Goal: Task Accomplishment & Management: Manage account settings

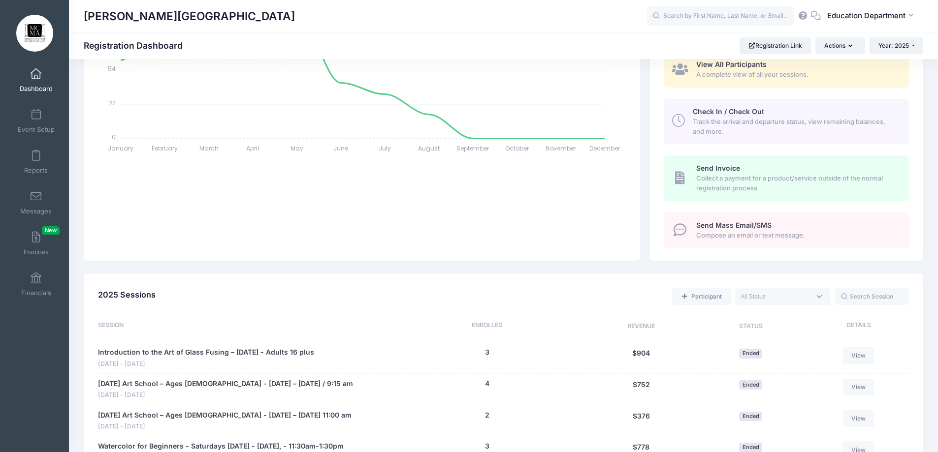
scroll to position [197, 0]
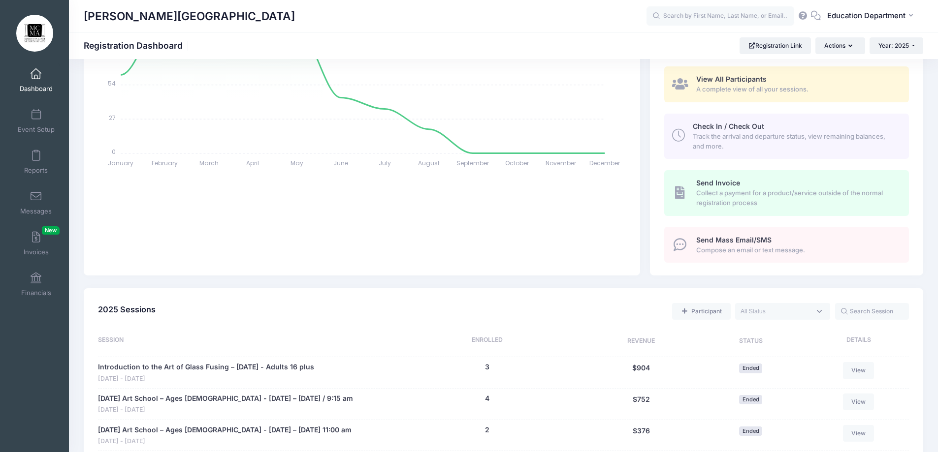
click at [766, 312] on textarea "Search" at bounding box center [775, 311] width 70 height 9
select select "future"
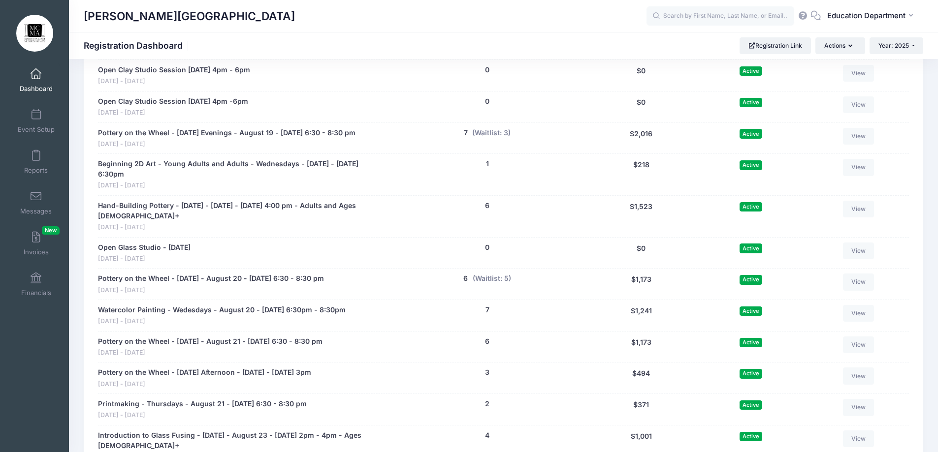
scroll to position [640, 0]
click at [492, 285] on button "(Waitlist: 5)" at bounding box center [492, 279] width 38 height 10
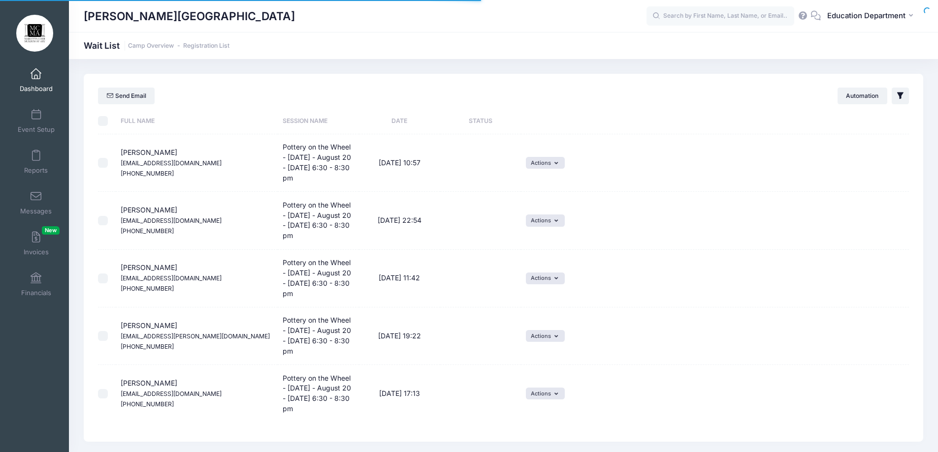
select select "50"
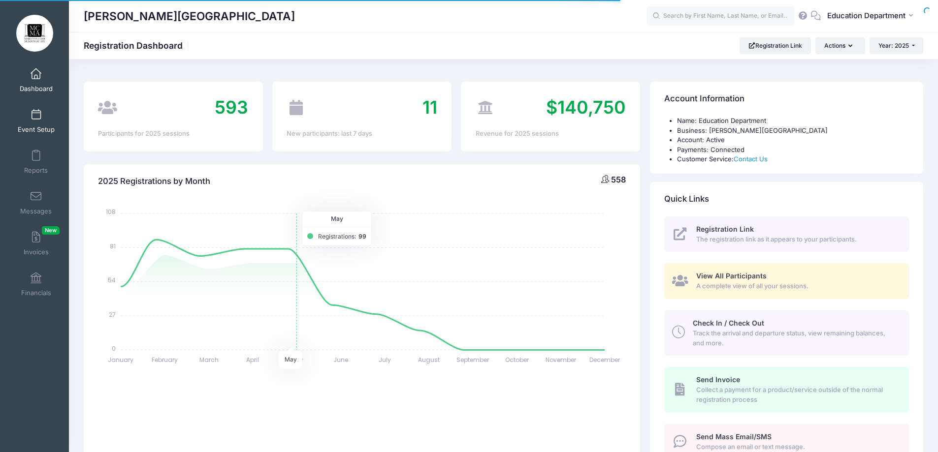
scroll to position [374, 0]
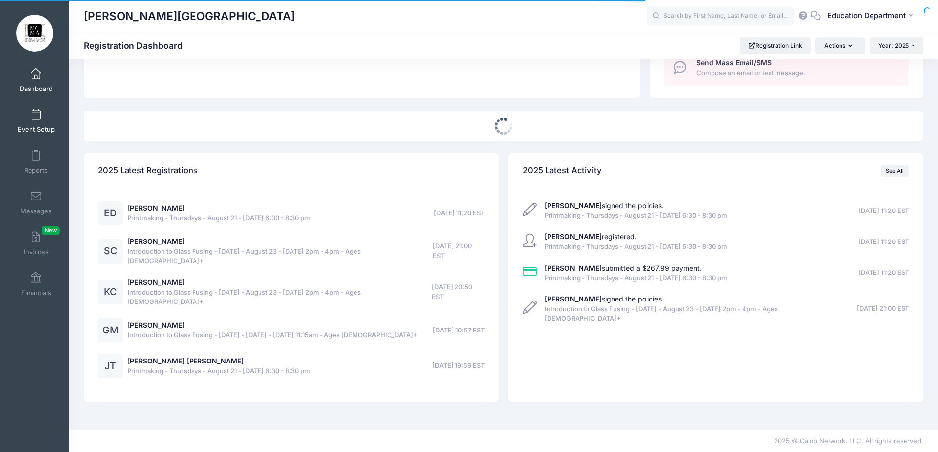
click at [36, 117] on span at bounding box center [36, 115] width 0 height 11
select select
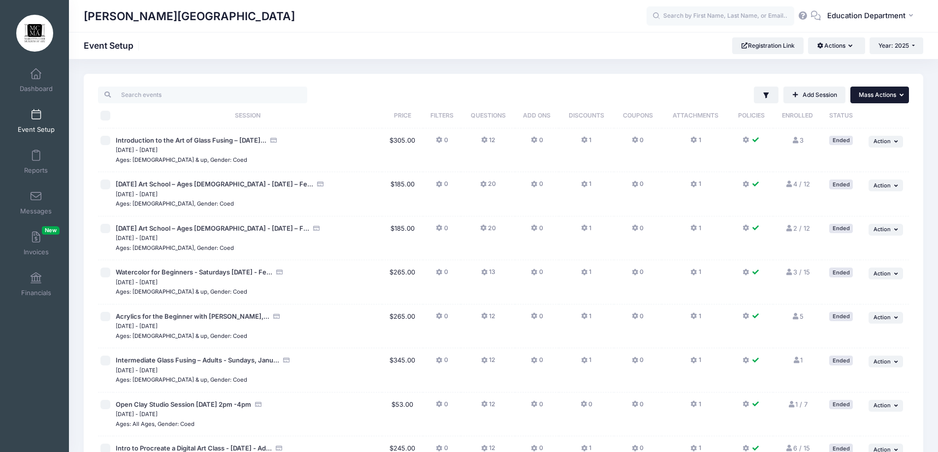
click at [886, 99] on button "... Mass Actions" at bounding box center [879, 95] width 59 height 17
click at [843, 48] on button "Actions" at bounding box center [836, 45] width 57 height 17
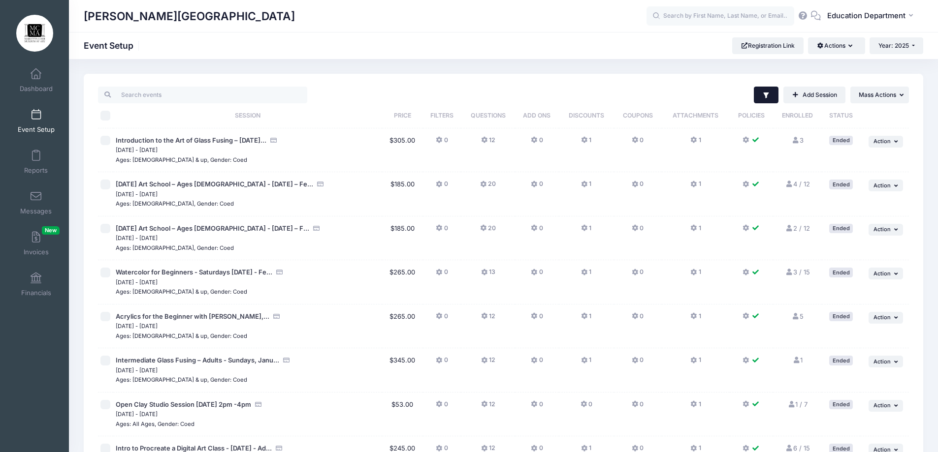
click at [767, 102] on button "Filter" at bounding box center [766, 95] width 25 height 17
click at [634, 196] on input "Completed" at bounding box center [633, 198] width 10 height 10
checkbox input "false"
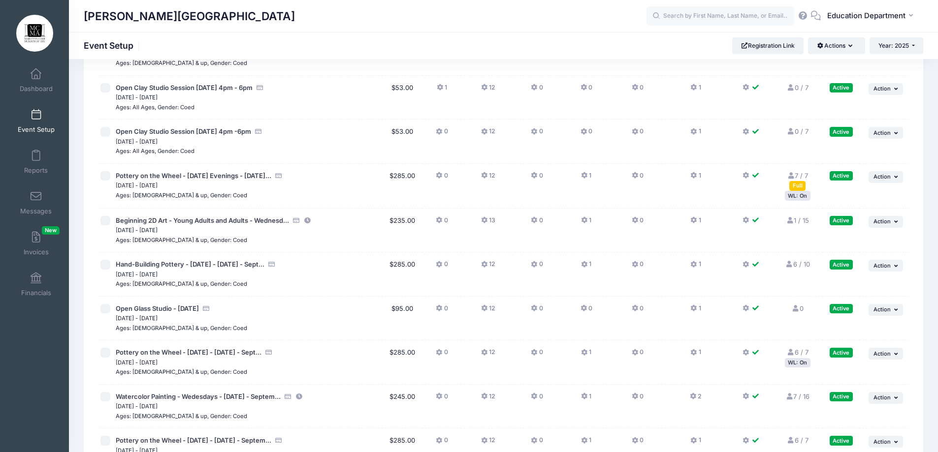
scroll to position [345, 0]
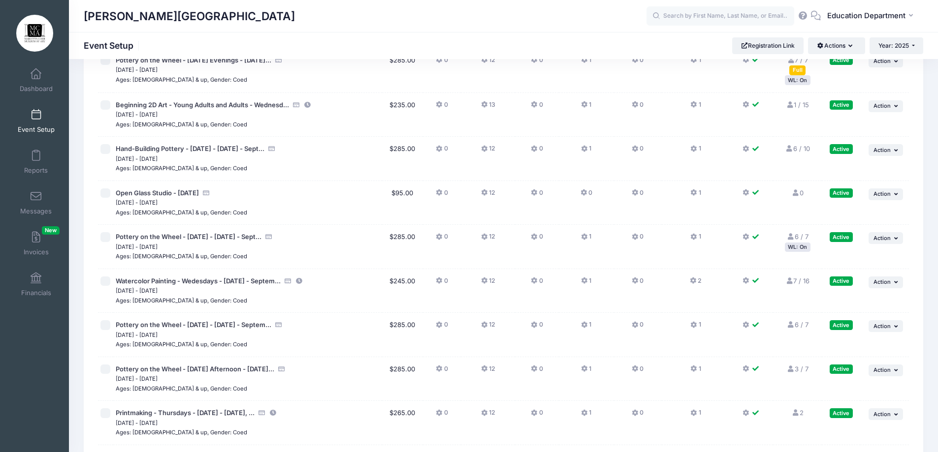
click at [789, 236] on icon at bounding box center [791, 237] width 8 height 6
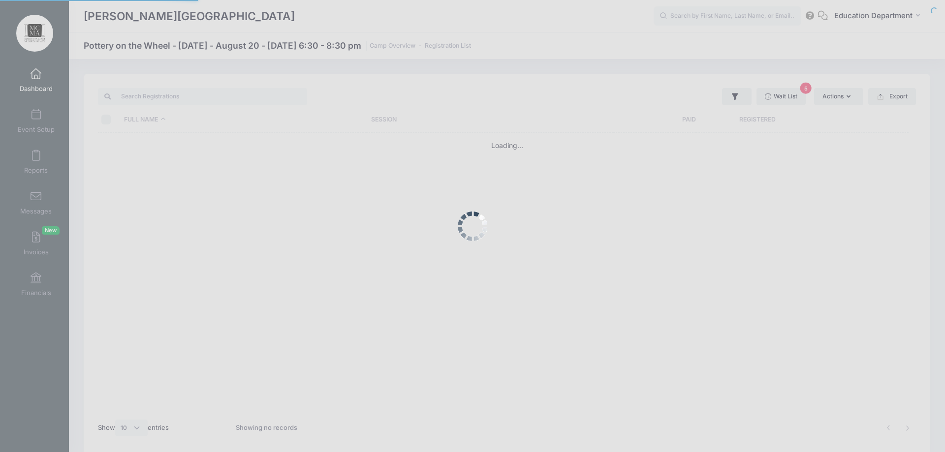
select select "10"
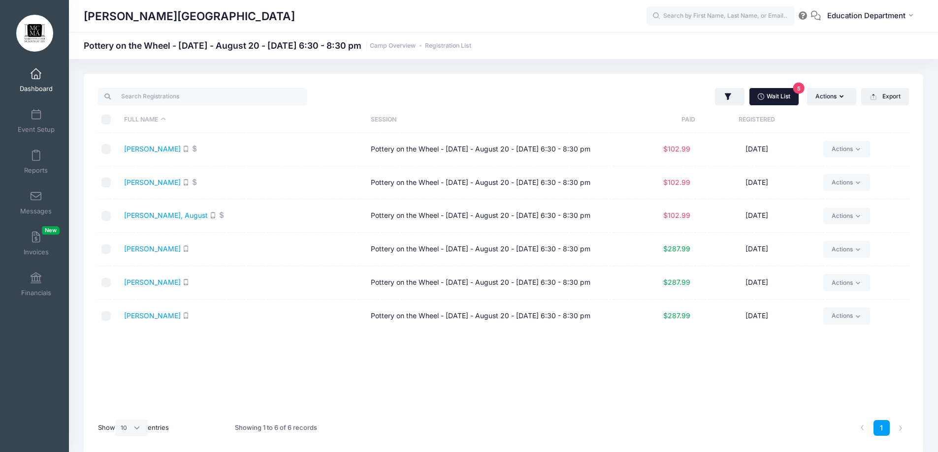
click at [786, 92] on link "Wait List 5" at bounding box center [773, 96] width 49 height 17
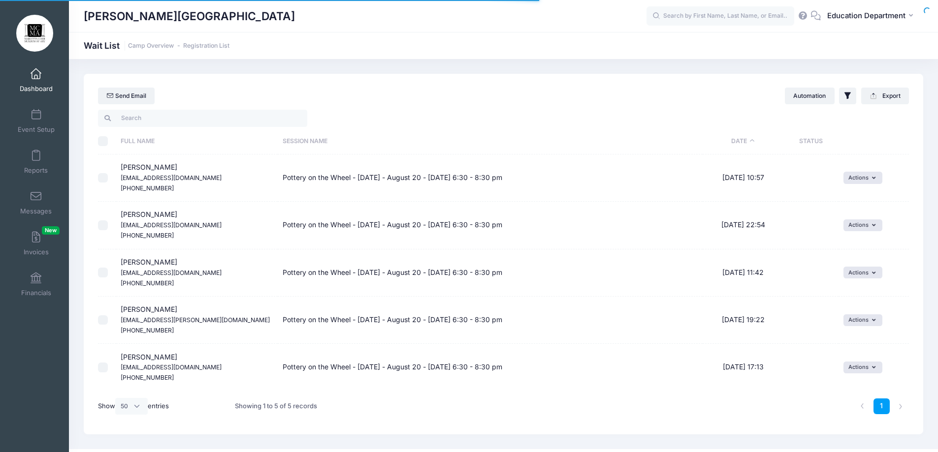
select select "50"
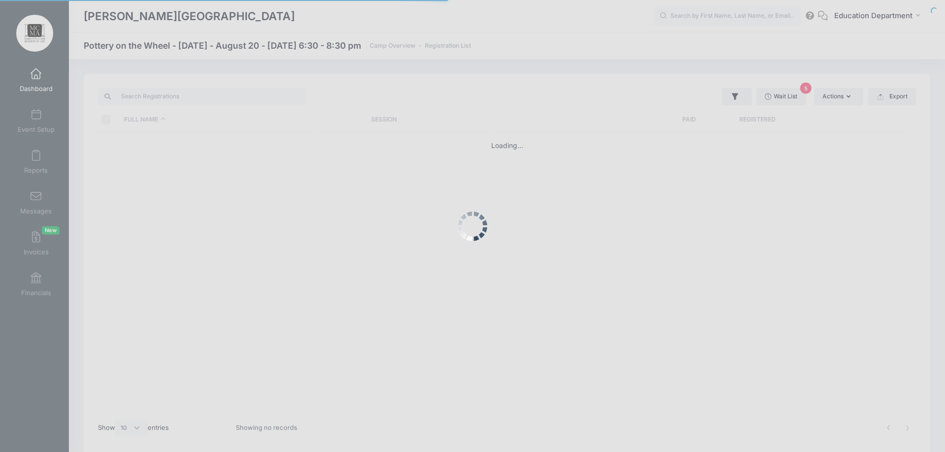
select select "10"
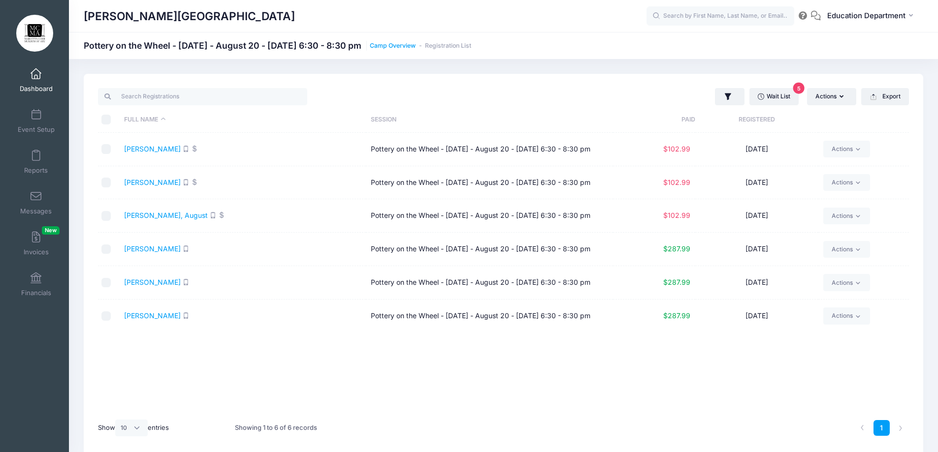
click at [415, 42] on link "Camp Overview" at bounding box center [393, 45] width 46 height 7
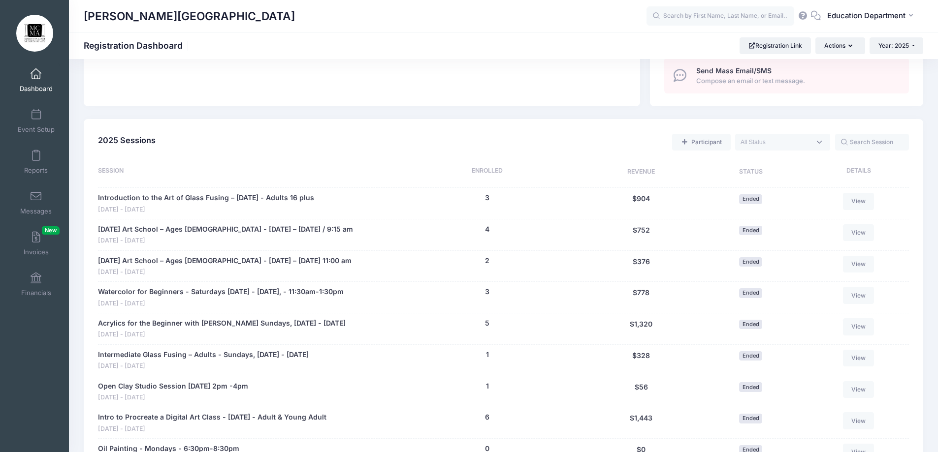
scroll to position [345, 0]
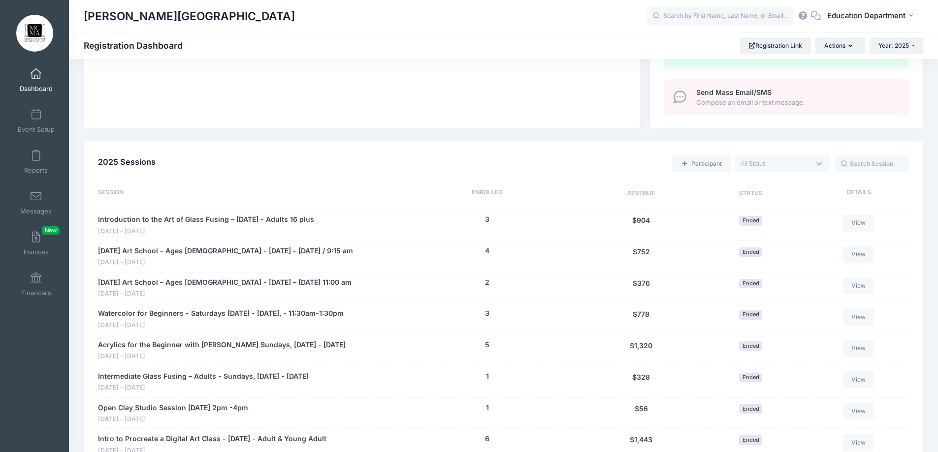
click at [772, 166] on textarea "Search" at bounding box center [775, 163] width 70 height 9
select select "past"
drag, startPoint x: 780, startPoint y: 170, endPoint x: 783, endPoint y: 165, distance: 6.4
click at [780, 169] on span "× Completed" at bounding box center [795, 164] width 70 height 17
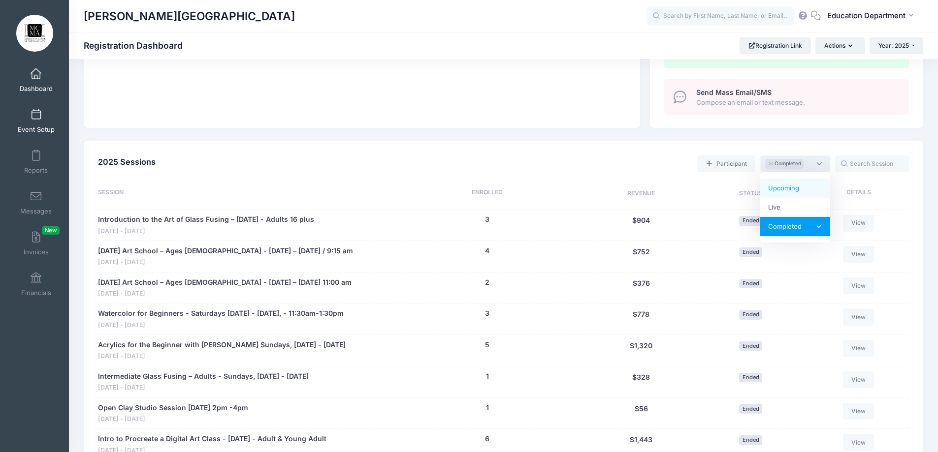
click at [22, 112] on link "Event Setup" at bounding box center [36, 121] width 47 height 34
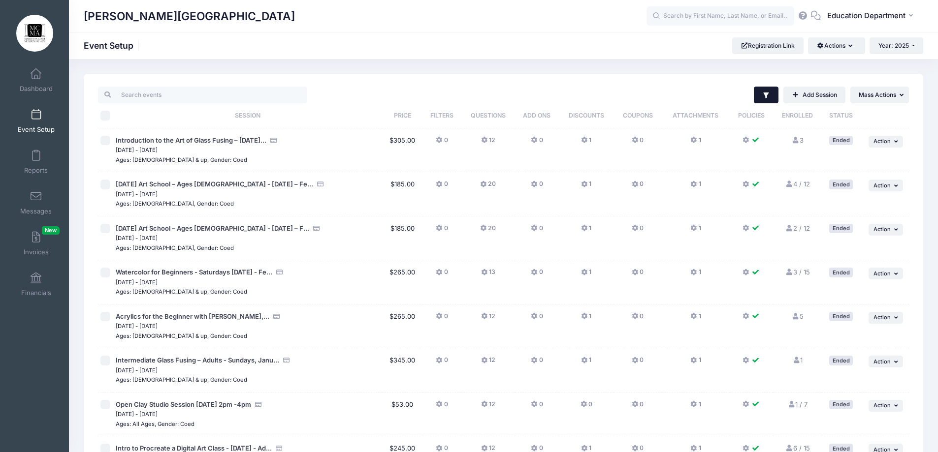
click at [758, 93] on button "Filter" at bounding box center [766, 95] width 25 height 17
click at [660, 199] on label "Completed" at bounding box center [658, 198] width 34 height 10
click at [638, 199] on input "Completed" at bounding box center [633, 198] width 10 height 10
checkbox input "false"
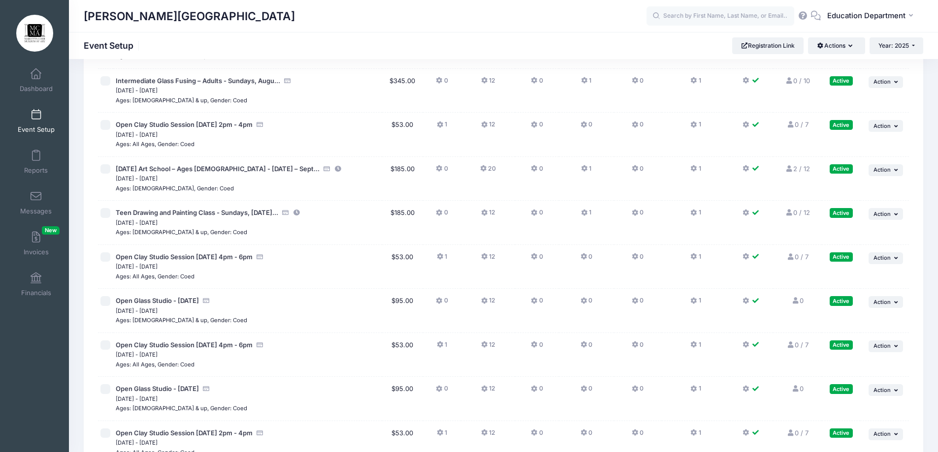
scroll to position [871, 0]
